Goal: Information Seeking & Learning: Learn about a topic

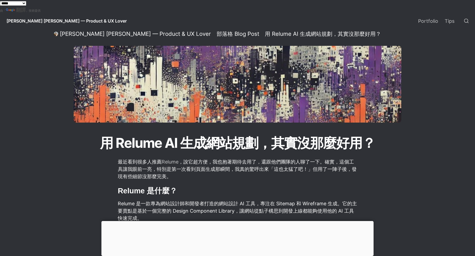
click at [236, 221] on div at bounding box center [238, 221] width 272 height 0
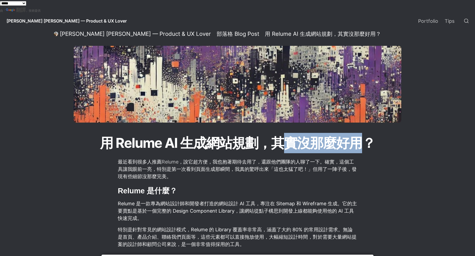
drag, startPoint x: 285, startPoint y: 143, endPoint x: 358, endPoint y: 143, distance: 72.9
click at [357, 143] on h1 "用 Relume AI 生成網站規劃，其實沒那麼好用？" at bounding box center [237, 142] width 293 height 21
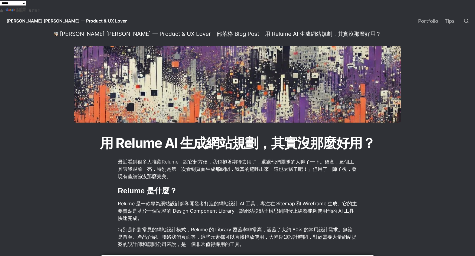
click at [358, 143] on h1 "用 Relume AI 生成網站規劃，其實沒那麼好用？" at bounding box center [237, 142] width 293 height 21
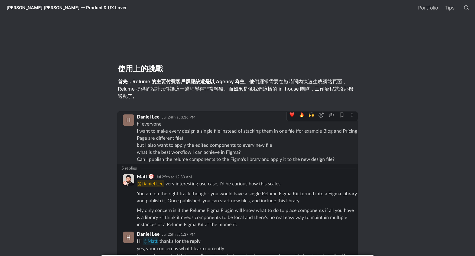
scroll to position [656, 0]
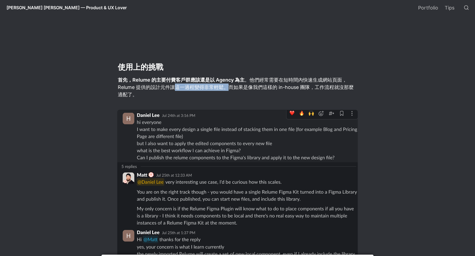
drag, startPoint x: 178, startPoint y: 89, endPoint x: 228, endPoint y: 88, distance: 50.4
click at [228, 88] on p "首先，Relume 的主要付費客戶群應該還是以 Agency 為主 。他們經常需要在短時間內快速生成網站頁面，Relume 提供的設計元件讓這一過程變得非常輕…" at bounding box center [237, 87] width 241 height 24
drag, startPoint x: 229, startPoint y: 86, endPoint x: 223, endPoint y: 83, distance: 7.3
click at [229, 86] on p "首先，Relume 的主要付費客戶群應該還是以 Agency 為主 。他們經常需要在短時間內快速生成網站頁面，Relume 提供的設計元件讓這一過程變得非常輕…" at bounding box center [237, 87] width 241 height 24
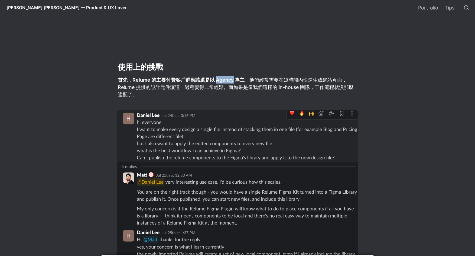
drag, startPoint x: 217, startPoint y: 79, endPoint x: 249, endPoint y: 88, distance: 33.5
click at [233, 80] on strong "首先，Relume 的主要付費客戶群應該還是以 Agency 為主" at bounding box center [181, 80] width 127 height 6
copy strong "Agency"
click at [71, 134] on main "[PERSON_NAME] [PERSON_NAME] — Product & UX Lover / 部落格 Blog Post / 用 Relume AI …" at bounding box center [237, 106] width 379 height 1469
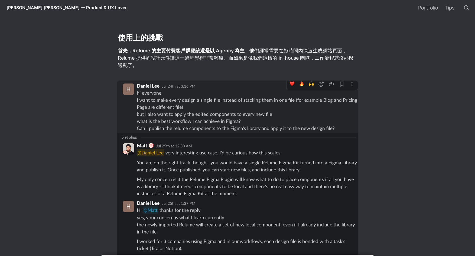
scroll to position [686, 0]
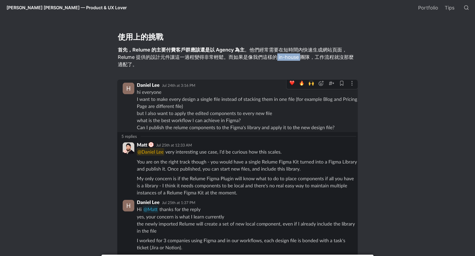
drag, startPoint x: 276, startPoint y: 57, endPoint x: 300, endPoint y: 57, distance: 23.9
click at [300, 57] on p "首先，Relume 的主要付費客戶群應該還是以 Agency 為主 。他們經常需要在短時間內快速生成網站頁面，Relume 提供的設計元件讓這一過程變得非常輕…" at bounding box center [237, 57] width 241 height 24
copy p "in-house"
click at [395, 120] on main "[PERSON_NAME] [PERSON_NAME] — Product & UX Lover / 部落格 Blog Post / 用 Relume AI …" at bounding box center [237, 76] width 379 height 1469
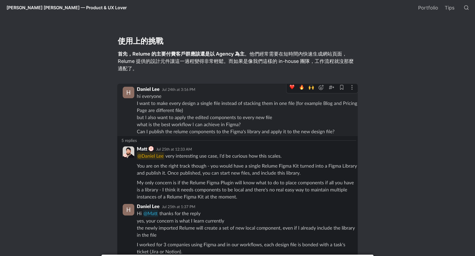
scroll to position [669, 0]
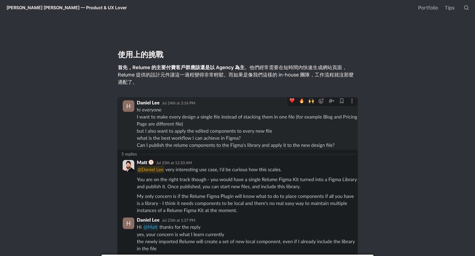
click at [53, 80] on main "[PERSON_NAME] [PERSON_NAME] — Product & UX Lover / 部落格 Blog Post / 用 Relume AI …" at bounding box center [237, 94] width 379 height 1469
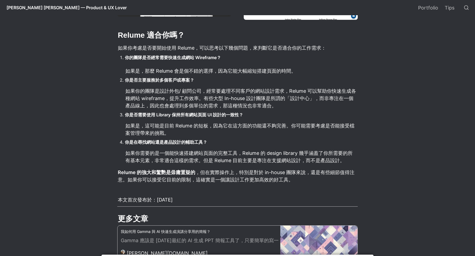
scroll to position [1155, 0]
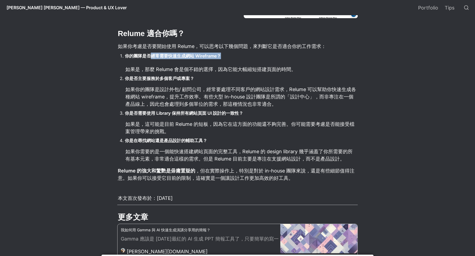
drag, startPoint x: 152, startPoint y: 56, endPoint x: 224, endPoint y: 54, distance: 71.6
click at [224, 54] on li "你的團隊是否經常需要快速生成網站 Wireframe？" at bounding box center [241, 56] width 233 height 8
drag, startPoint x: 220, startPoint y: 56, endPoint x: 187, endPoint y: 55, distance: 33.1
click at [187, 55] on strong "你的團隊是否經常需要快速生成網站 Wireframe？" at bounding box center [173, 55] width 96 height 5
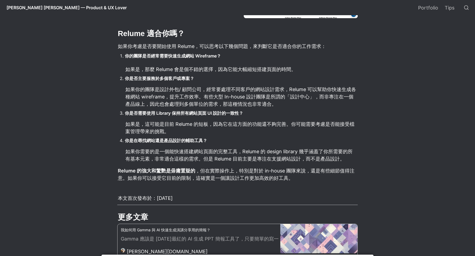
drag, startPoint x: 187, startPoint y: 55, endPoint x: 148, endPoint y: 56, distance: 39.0
click at [182, 55] on strong "你的團隊是否經常需要快速生成網站 Wireframe？" at bounding box center [173, 55] width 96 height 5
drag, startPoint x: 125, startPoint y: 57, endPoint x: 229, endPoint y: 56, distance: 103.5
click at [229, 56] on li "你的團隊是否經常需要快速生成網站 Wireframe？" at bounding box center [241, 56] width 233 height 8
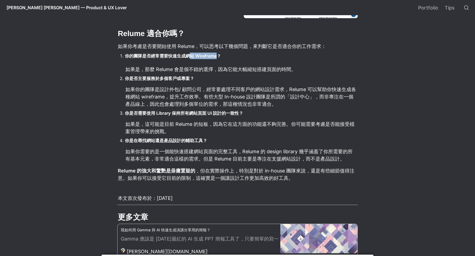
drag, startPoint x: 191, startPoint y: 56, endPoint x: 183, endPoint y: 56, distance: 7.9
click at [183, 56] on strong "你的團隊是否經常需要快速生成網站 Wireframe？" at bounding box center [173, 55] width 96 height 5
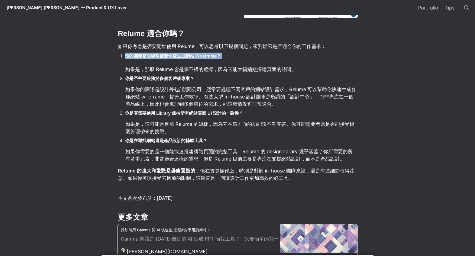
click at [183, 56] on strong "你的團隊是否經常需要快速生成網站 Wireframe？" at bounding box center [173, 55] width 96 height 5
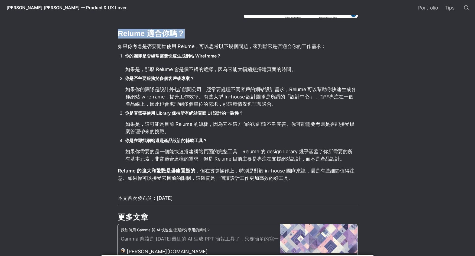
drag, startPoint x: 117, startPoint y: 34, endPoint x: 194, endPoint y: 34, distance: 77.5
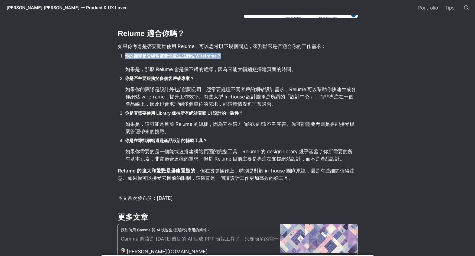
drag, startPoint x: 125, startPoint y: 56, endPoint x: 235, endPoint y: 56, distance: 109.8
click at [235, 56] on li "你的團隊是否經常需要快速生成網站 Wireframe？" at bounding box center [241, 56] width 233 height 8
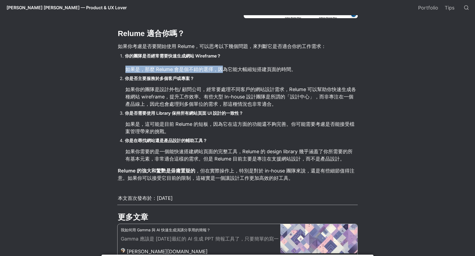
drag, startPoint x: 121, startPoint y: 72, endPoint x: 248, endPoint y: 71, distance: 126.3
click at [233, 70] on ol "你的團隊是否經常需要快速生成網站 Wireframe？ 如果是，那麼 Relume 會是個不錯的選擇，因為它能大幅縮短搭建頁面的時間。 你是否主要服務於多個客…" at bounding box center [237, 107] width 241 height 112
click at [246, 70] on p "如果是，那麼 Relume 會是個不錯的選擇，因為它能大幅縮短搭建頁面的時間。" at bounding box center [241, 69] width 233 height 9
drag, startPoint x: 224, startPoint y: 70, endPoint x: 298, endPoint y: 69, distance: 74.0
click at [298, 69] on p "如果是，那麼 Relume 會是個不錯的選擇，因為它能大幅縮短搭建頁面的時間。" at bounding box center [241, 69] width 233 height 9
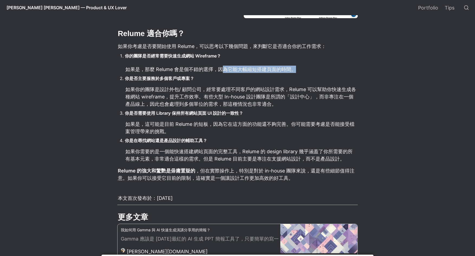
click at [298, 69] on p "如果是，那麼 Relume 會是個不錯的選擇，因為它能大幅縮短搭建頁面的時間。" at bounding box center [241, 69] width 233 height 9
drag, startPoint x: 266, startPoint y: 70, endPoint x: 183, endPoint y: 69, distance: 82.7
click at [186, 69] on p "如果是，那麼 Relume 會是個不錯的選擇，因為它能大幅縮短搭建頁面的時間。" at bounding box center [241, 69] width 233 height 9
click at [183, 69] on p "如果是，那麼 Relume 會是個不錯的選擇，因為它能大幅縮短搭建頁面的時間。" at bounding box center [241, 69] width 233 height 9
drag, startPoint x: 259, startPoint y: 69, endPoint x: 283, endPoint y: 69, distance: 24.7
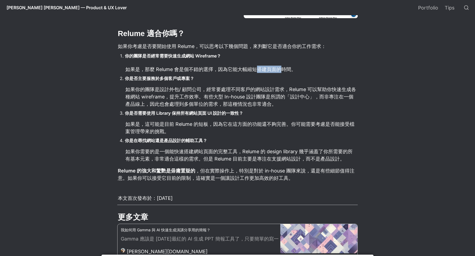
click at [283, 69] on p "如果是，那麼 Relume 會是個不錯的選擇，因為它能大幅縮短搭建頁面的時間。" at bounding box center [241, 69] width 233 height 9
drag, startPoint x: 127, startPoint y: 79, endPoint x: 202, endPoint y: 79, distance: 75.1
click at [202, 79] on li "你是否主要服務於多個客戶或專案？" at bounding box center [241, 78] width 233 height 8
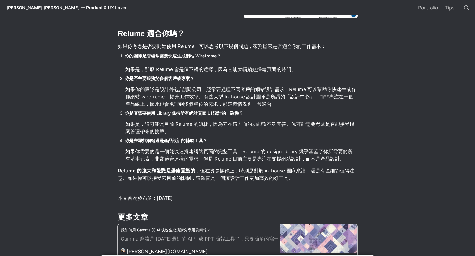
scroll to position [1160, 0]
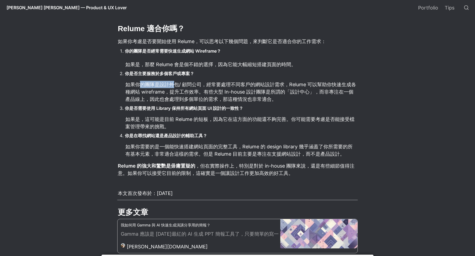
drag, startPoint x: 140, startPoint y: 85, endPoint x: 176, endPoint y: 85, distance: 36.1
click at [176, 85] on p "如果你的團隊是設計外包/ 顧問公司，經常要處理不同客戶的網站設計需求，Relume 可以幫助你快速生成各種網站 wireframe，提升工作效率。有些大型 I…" at bounding box center [241, 92] width 233 height 24
click at [205, 72] on li "你是否主要服務於多個客戶或專案？" at bounding box center [241, 73] width 233 height 8
drag, startPoint x: 204, startPoint y: 66, endPoint x: 178, endPoint y: 76, distance: 27.6
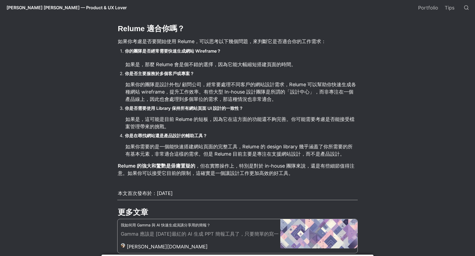
click at [204, 66] on p "如果是，那麼 Relume 會是個不錯的選擇，因為它能大幅縮短搭建頁面的時間。" at bounding box center [241, 64] width 233 height 9
drag, startPoint x: 181, startPoint y: 75, endPoint x: 214, endPoint y: 74, distance: 33.3
click at [214, 74] on li "你是否主要服務於多個客戶或專案？" at bounding box center [241, 73] width 233 height 8
drag, startPoint x: 126, startPoint y: 93, endPoint x: 230, endPoint y: 91, distance: 104.1
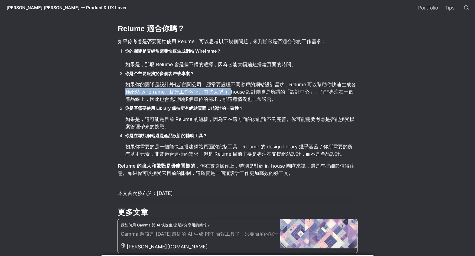
click at [230, 91] on p "如果你的團隊是設計外包/ 顧問公司，經常要處理不同客戶的網站設計需求，Relume 可以幫助你快速生成各種網站 wireframe，提升工作效率。有些大型 I…" at bounding box center [241, 92] width 233 height 24
click at [234, 92] on p "如果你的團隊是設計外包/ 顧問公司，經常要處理不同客戶的網站設計需求，Relume 可以幫助你快速生成各種網站 wireframe，提升工作效率。有些大型 I…" at bounding box center [241, 92] width 233 height 24
click at [223, 98] on p "如果你的團隊是設計外包/ 顧問公司，經常要處理不同客戶的網站設計需求，Relume 可以幫助你快速生成各種網站 wireframe，提升工作效率。有些大型 I…" at bounding box center [241, 92] width 233 height 24
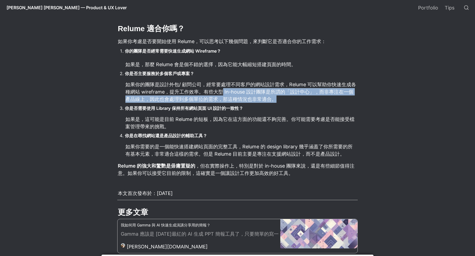
drag, startPoint x: 223, startPoint y: 96, endPoint x: 358, endPoint y: 102, distance: 135.1
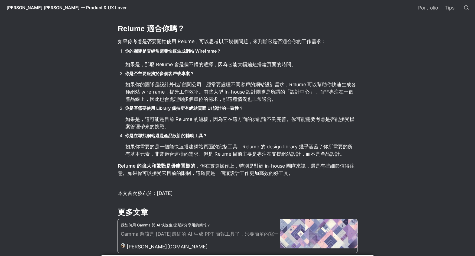
drag, startPoint x: 166, startPoint y: 110, endPoint x: 277, endPoint y: 108, distance: 111.7
click at [277, 108] on li "你是否需要使用 Library 保持所有網站頁面 UI 設計的一致性？" at bounding box center [241, 108] width 233 height 8
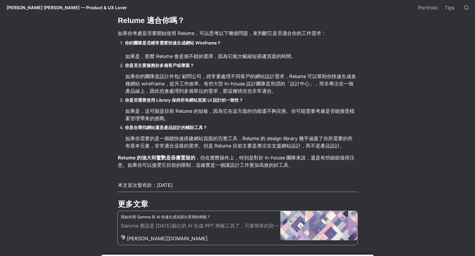
scroll to position [1169, 0]
drag, startPoint x: 237, startPoint y: 103, endPoint x: 159, endPoint y: 101, distance: 77.3
click at [160, 101] on li "你是否需要使用 Library 保持所有網站頁面 UI 設計的一致性？" at bounding box center [241, 100] width 233 height 8
click at [159, 101] on strong "你是否需要使用 Library 保持所有網站頁面 UI 設計的一致性？" at bounding box center [184, 99] width 118 height 5
drag, startPoint x: 230, startPoint y: 113, endPoint x: 296, endPoint y: 112, distance: 65.6
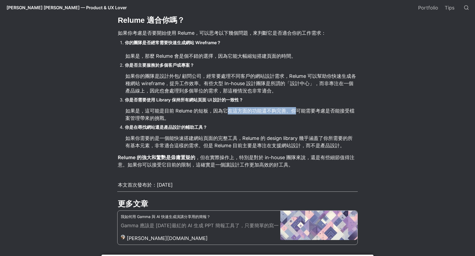
click at [296, 112] on p "如果是，這可能是目前 Relume 的短板，因為它在這方面的功能還不夠完善。你可能需要考慮是否能接受檔案管理帶來的挑戰。" at bounding box center [241, 114] width 233 height 16
drag, startPoint x: 146, startPoint y: 160, endPoint x: 185, endPoint y: 159, distance: 38.8
click at [185, 159] on strong "Relume 的強大和驚艷是毋庸置疑的" at bounding box center [157, 157] width 78 height 6
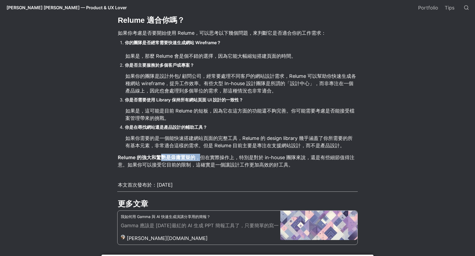
drag, startPoint x: 198, startPoint y: 157, endPoint x: 162, endPoint y: 157, distance: 36.0
click at [162, 157] on p "Relume 的強大和驚艷是毋庸置疑的 ，但在實際操作上，特別是對於 in-house 團隊來說，還是有些細節值得注意。如果你可以接受它目前的限制，這確實是一…" at bounding box center [237, 161] width 241 height 16
click at [162, 156] on strong "Relume 的強大和驚艷是毋庸置疑的" at bounding box center [157, 157] width 78 height 6
drag, startPoint x: 162, startPoint y: 157, endPoint x: 323, endPoint y: 156, distance: 160.5
click at [323, 156] on p "Relume 的強大和驚艷是毋庸置疑的 ，但在實際操作上，特別是對於 in-house 團隊來說，還是有些細節值得注意。如果你可以接受它目前的限制，這確實是一…" at bounding box center [237, 161] width 241 height 16
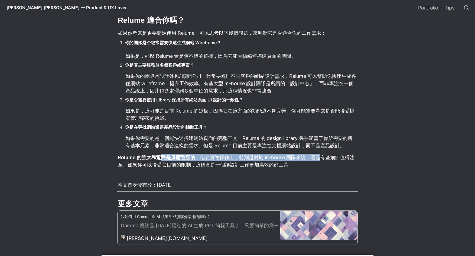
drag, startPoint x: 323, startPoint y: 156, endPoint x: 301, endPoint y: 158, distance: 22.3
click at [323, 156] on p "Relume 的強大和驚艷是毋庸置疑的 ，但在實際操作上，特別是對於 in-house 團隊來說，還是有些細節值得注意。如果你可以接受它目前的限制，這確實是一…" at bounding box center [237, 161] width 241 height 16
drag, startPoint x: 315, startPoint y: 158, endPoint x: 374, endPoint y: 160, distance: 59.1
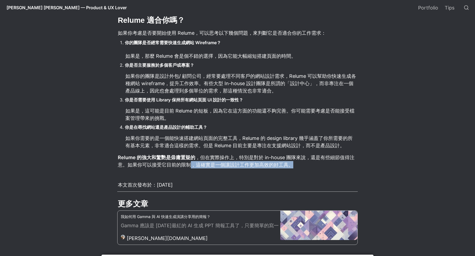
drag, startPoint x: 344, startPoint y: 166, endPoint x: 192, endPoint y: 166, distance: 152.1
click at [192, 165] on p "Relume 的強大和驚艷是毋庸置疑的 ，但在實際操作上，特別是對於 in-house 團隊來說，還是有些細節值得注意。如果你可以接受它目前的限制，這確實是一…" at bounding box center [237, 161] width 241 height 16
drag, startPoint x: 192, startPoint y: 166, endPoint x: 115, endPoint y: 164, distance: 77.0
click at [192, 166] on p "Relume 的強大和驚艷是毋庸置疑的 ，但在實際操作上，特別是對於 in-house 團隊來說，還是有些細節值得注意。如果你可以接受它目前的限制，這確實是一…" at bounding box center [237, 161] width 241 height 16
drag, startPoint x: 120, startPoint y: 165, endPoint x: 356, endPoint y: 164, distance: 236.9
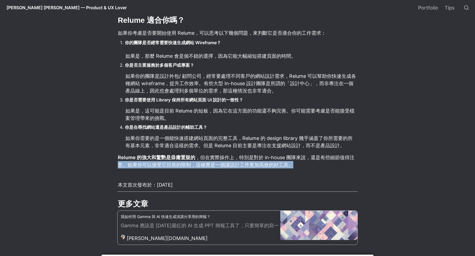
click at [356, 164] on p "Relume 的強大和驚艷是毋庸置疑的 ，但在實際操作上，特別是對於 in-house 團隊來說，還是有些細節值得注意。如果你可以接受它目前的限制，這確實是一…" at bounding box center [237, 161] width 241 height 16
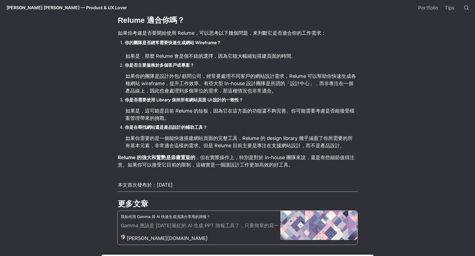
click at [357, 164] on p "Relume 的強大和驚艷是毋庸置疑的 ，但在實際操作上，特別是對於 in-house 團隊來說，還是有些細節值得注意。如果你可以接受它目前的限制，這確實是一…" at bounding box center [237, 161] width 241 height 16
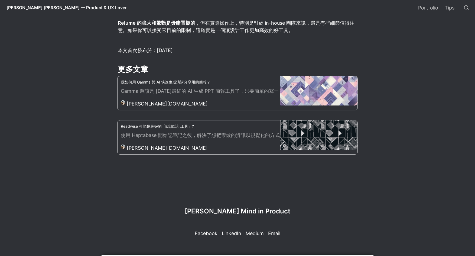
scroll to position [1307, 0]
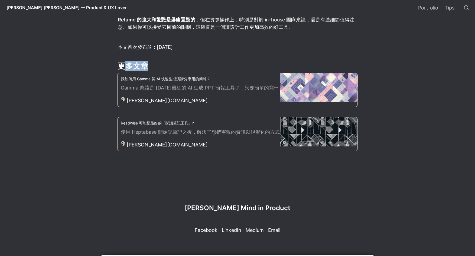
drag, startPoint x: 124, startPoint y: 66, endPoint x: 156, endPoint y: 65, distance: 32.3
click at [156, 65] on h2 "更多文章" at bounding box center [237, 65] width 241 height 11
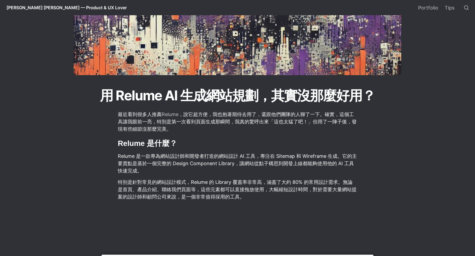
scroll to position [68, 0]
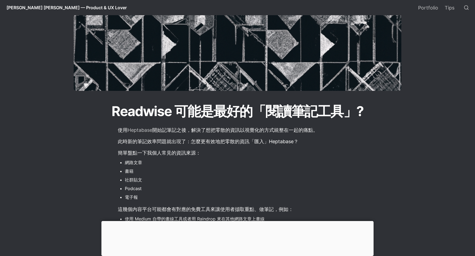
scroll to position [33, 0]
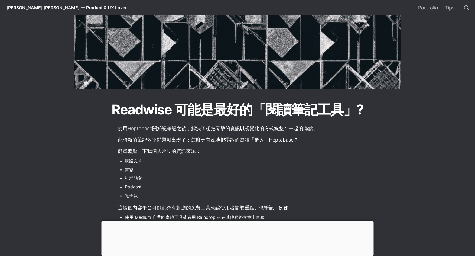
click at [236, 221] on div at bounding box center [238, 221] width 272 height 0
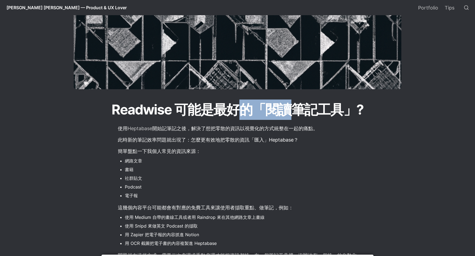
drag, startPoint x: 289, startPoint y: 112, endPoint x: 227, endPoint y: 108, distance: 61.7
click at [228, 108] on h1 "Readwise 可能是最好的「閱讀筆記工具」?" at bounding box center [237, 109] width 293 height 21
click at [227, 108] on h1 "Readwise 可能是最好的「閱讀筆記工具」?" at bounding box center [237, 109] width 293 height 21
click at [322, 114] on h1 "Readwise 可能是最好的「閱讀筆記工具」?" at bounding box center [237, 109] width 293 height 21
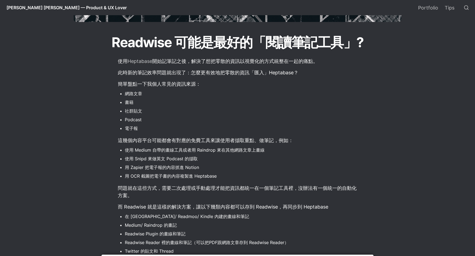
scroll to position [103, 0]
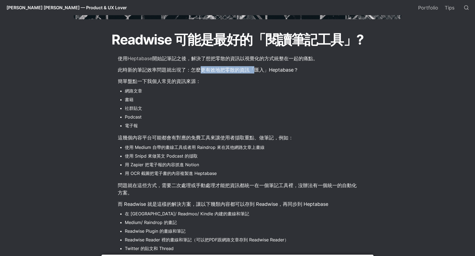
drag, startPoint x: 200, startPoint y: 70, endPoint x: 254, endPoint y: 69, distance: 53.7
click at [254, 69] on p "此時新的筆記效率問題就出現了：怎麼更有效地把零散的資訊「匯入」Heptabase？" at bounding box center [237, 69] width 241 height 9
drag, startPoint x: 225, startPoint y: 71, endPoint x: 284, endPoint y: 72, distance: 58.8
click at [283, 72] on p "此時新的筆記效率問題就出現了：怎麼更有效地把零散的資訊「匯入」Heptabase？" at bounding box center [237, 69] width 241 height 9
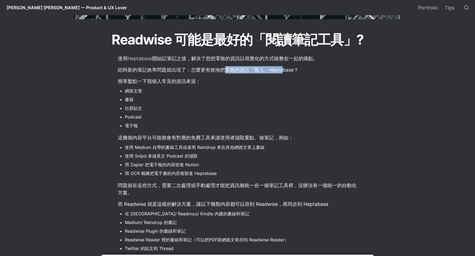
click at [284, 72] on p "此時新的筆記效率問題就出現了：怎麼更有效地把零散的資訊「匯入」Heptabase？" at bounding box center [237, 69] width 241 height 9
drag, startPoint x: 240, startPoint y: 68, endPoint x: 320, endPoint y: 69, distance: 80.5
click at [320, 69] on p "此時新的筆記效率問題就出現了：怎麼更有效地把零散的資訊「匯入」Heptabase？" at bounding box center [237, 69] width 241 height 9
click at [333, 83] on p "簡單盤點一下我個人常見的資訊來源：" at bounding box center [237, 81] width 241 height 9
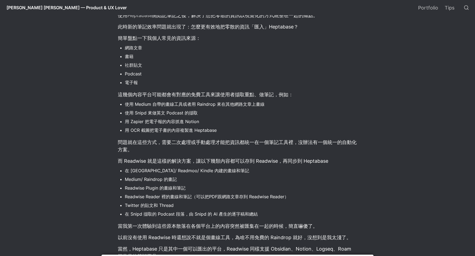
scroll to position [152, 0]
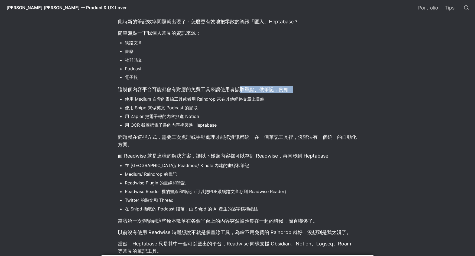
drag, startPoint x: 240, startPoint y: 90, endPoint x: 307, endPoint y: 89, distance: 67.2
click at [307, 89] on p "這幾個內容平台可能都會有對應的免費工具來讓使用者擷取重點、做筆記，例如：" at bounding box center [237, 89] width 241 height 9
drag, startPoint x: 124, startPoint y: 100, endPoint x: 206, endPoint y: 98, distance: 82.4
click at [205, 98] on ul "使用 Medium 自帶的畫線工具或者用 Raindrop 來在其他網路文章上畫線 使用 Snipd 來做英文 Podcast 的擷取 用 Zapier 把電…" at bounding box center [237, 111] width 241 height 35
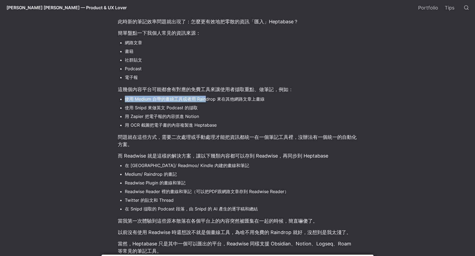
click at [206, 98] on li "使用 Medium 自帶的畫線工具或者用 Raindrop 來在其他網路文章上畫線" at bounding box center [241, 99] width 233 height 8
drag, startPoint x: 186, startPoint y: 99, endPoint x: 228, endPoint y: 100, distance: 41.7
click at [227, 100] on li "使用 Medium 自帶的畫線工具或者用 Raindrop 來在其他網路文章上畫線" at bounding box center [241, 99] width 233 height 8
click at [228, 100] on li "使用 Medium 自帶的畫線工具或者用 Raindrop 來在其他網路文章上畫線" at bounding box center [241, 99] width 233 height 8
click at [256, 118] on li "用 Zapier 把電子報的內容抓進 Notion" at bounding box center [241, 116] width 233 height 8
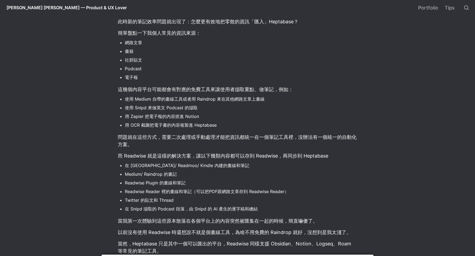
click at [218, 115] on li "用 Zapier 把電子報的內容抓進 Notion" at bounding box center [241, 116] width 233 height 8
drag, startPoint x: 128, startPoint y: 109, endPoint x: 218, endPoint y: 107, distance: 90.8
click at [218, 107] on li "使用 Snipd 來做英文 Podcast 的擷取" at bounding box center [241, 108] width 233 height 8
drag, startPoint x: 219, startPoint y: 107, endPoint x: 226, endPoint y: 113, distance: 9.4
click at [219, 108] on li "使用 Snipd 來做英文 Podcast 的擷取" at bounding box center [241, 108] width 233 height 8
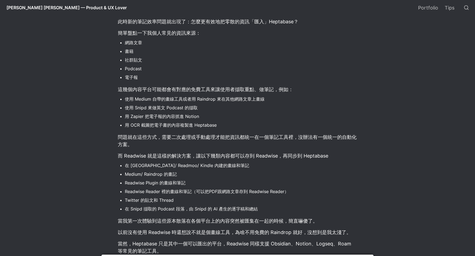
click at [229, 119] on li "用 Zapier 把電子報的內容抓進 Notion" at bounding box center [241, 116] width 233 height 8
drag, startPoint x: 138, startPoint y: 118, endPoint x: 203, endPoint y: 116, distance: 64.3
click at [203, 116] on li "用 Zapier 把電子報的內容抓進 Notion" at bounding box center [241, 116] width 233 height 8
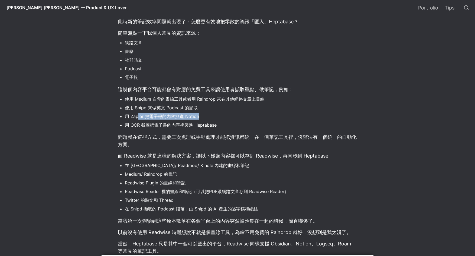
click at [203, 116] on li "用 Zapier 把電子報的內容抓進 Notion" at bounding box center [241, 116] width 233 height 8
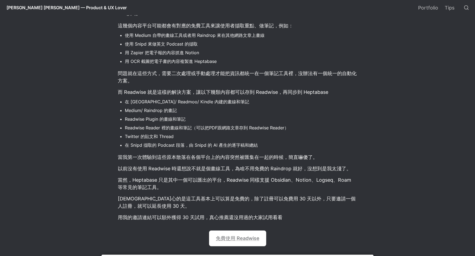
scroll to position [216, 0]
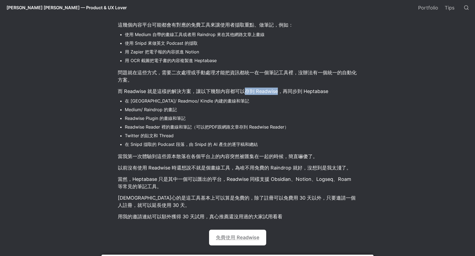
drag, startPoint x: 253, startPoint y: 93, endPoint x: 278, endPoint y: 93, distance: 25.5
click at [278, 93] on p "而 Readwise 就是這樣的解決方案，讓以下幾類內容都可以存到 Readwise，再同步到 Heptabase" at bounding box center [237, 91] width 241 height 9
click at [275, 120] on li "Readwise Plugin 的畫線和筆記" at bounding box center [241, 118] width 233 height 8
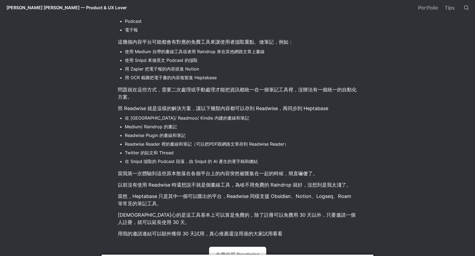
scroll to position [198, 0]
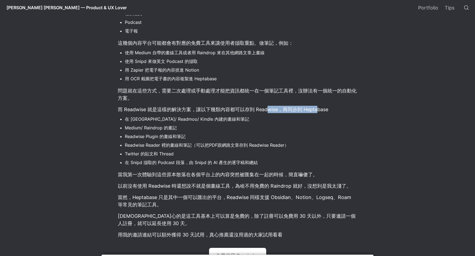
drag, startPoint x: 288, startPoint y: 109, endPoint x: 317, endPoint y: 109, distance: 29.0
click at [317, 109] on p "而 Readwise 就是這樣的解決方案，讓以下幾類內容都可以存到 Readwise，再同步到 Heptabase" at bounding box center [237, 109] width 241 height 9
click at [329, 109] on p "而 Readwise 就是這樣的解決方案，讓以下幾類內容都可以存到 Readwise，再同步到 Heptabase" at bounding box center [237, 109] width 241 height 9
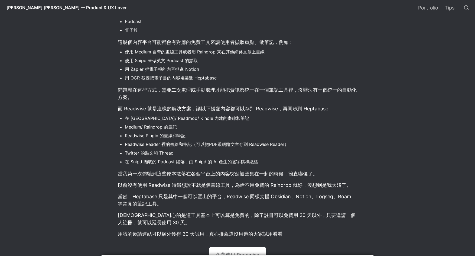
click at [333, 109] on p "而 Readwise 就是這樣的解決方案，讓以下幾類內容都可以存到 Readwise，再同步到 Heptabase" at bounding box center [237, 108] width 241 height 9
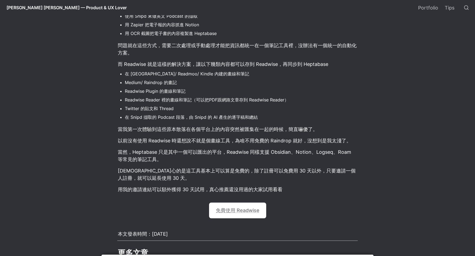
scroll to position [250, 0]
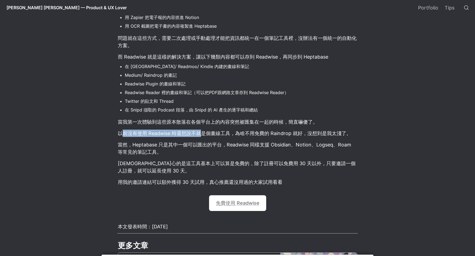
drag, startPoint x: 139, startPoint y: 135, endPoint x: 201, endPoint y: 134, distance: 61.5
click at [201, 134] on p "以前沒有使用 Readwise 時還想說不就是個畫線工具，為啥不用免費的 Raindrop 就好，沒想到是我太淺了。" at bounding box center [237, 133] width 241 height 9
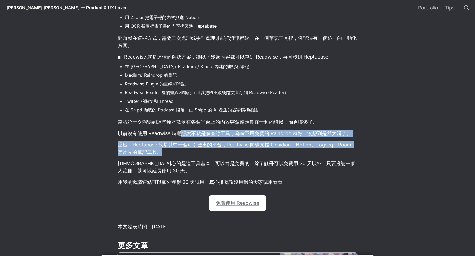
drag, startPoint x: 182, startPoint y: 135, endPoint x: 386, endPoint y: 156, distance: 205.4
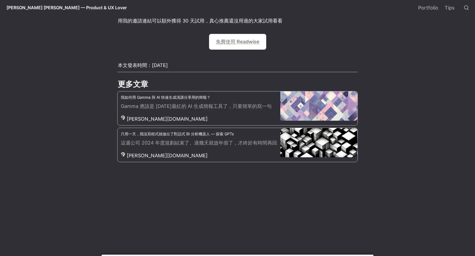
scroll to position [412, 0]
click at [386, 164] on main "Daniel Lee — Product & UX Lover / 部落格 Blog Post / Readwise 可能是最好的「閱讀筆記工具」? Read…" at bounding box center [237, 130] width 379 height 1029
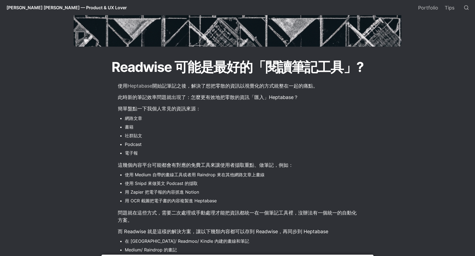
scroll to position [82, 0]
